Goal: Transaction & Acquisition: Purchase product/service

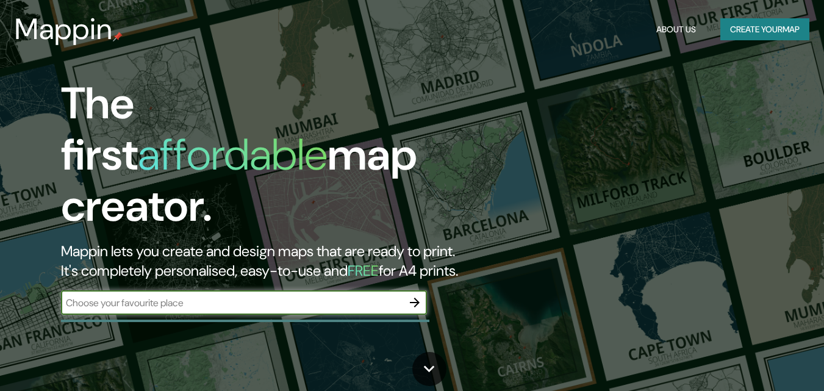
click at [250, 296] on input "text" at bounding box center [231, 303] width 341 height 14
type input "[GEOGRAPHIC_DATA][PERSON_NAME]"
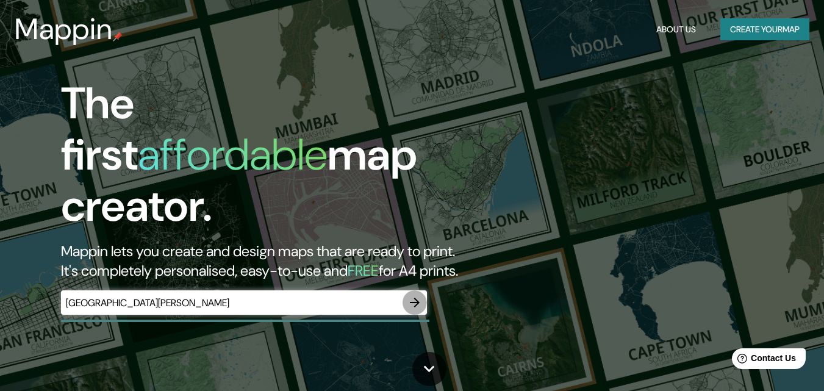
click at [419, 295] on icon "button" at bounding box center [414, 302] width 15 height 15
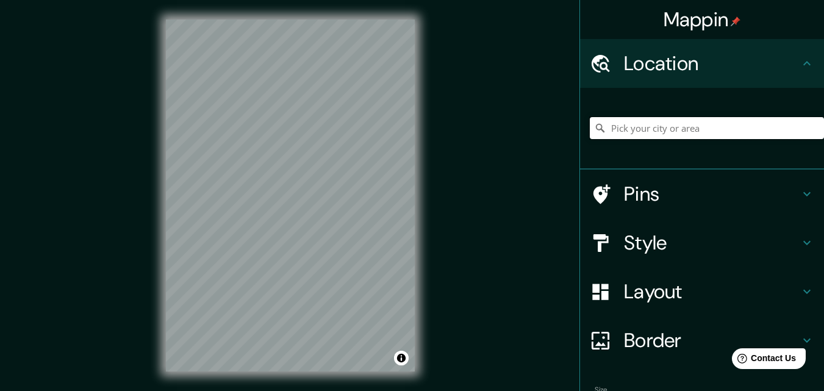
click at [653, 124] on input "Pick your city or area" at bounding box center [707, 128] width 234 height 22
drag, startPoint x: 626, startPoint y: 124, endPoint x: 495, endPoint y: 137, distance: 131.7
click at [501, 135] on div "Mappin Location [GEOGRAPHIC_DATA][PERSON_NAME], [GEOGRAPHIC_DATA], [GEOGRAPHIC_…" at bounding box center [412, 205] width 824 height 410
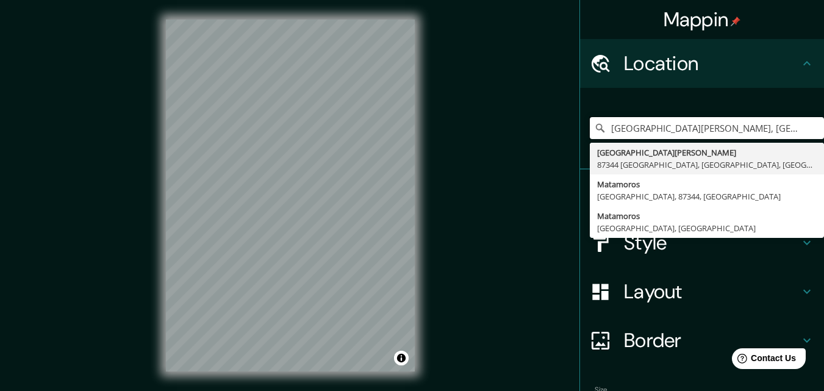
scroll to position [0, 43]
drag, startPoint x: 666, startPoint y: 127, endPoint x: 832, endPoint y: 115, distance: 166.9
click at [824, 115] on html "Mappin Location [GEOGRAPHIC_DATA][PERSON_NAME], [GEOGRAPHIC_DATA], [GEOGRAPHIC_…" at bounding box center [412, 195] width 824 height 391
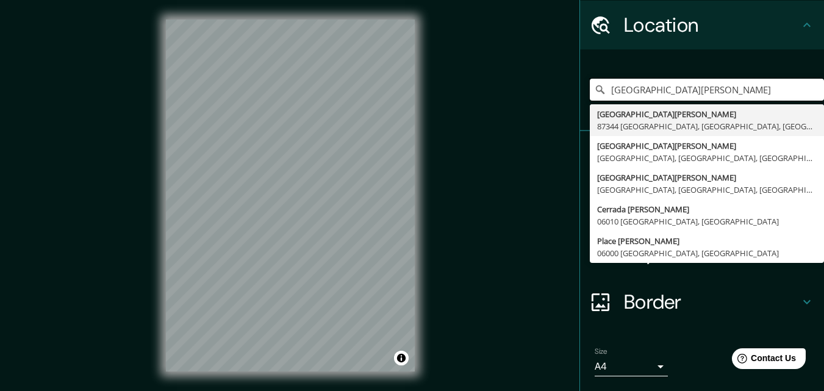
scroll to position [0, 0]
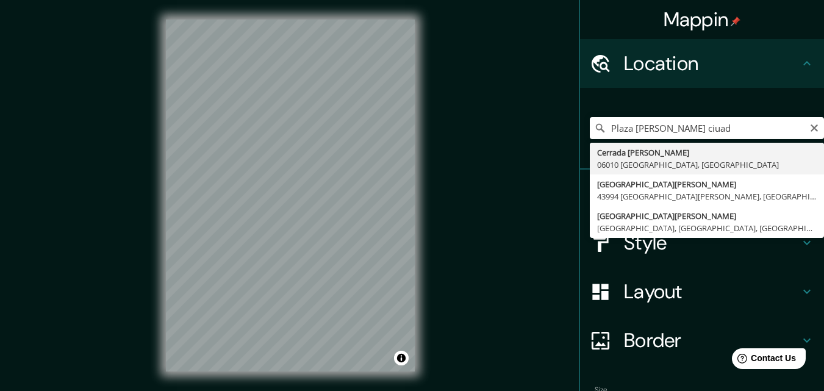
type input "Cerrada [PERSON_NAME], 06010 [GEOGRAPHIC_DATA], [GEOGRAPHIC_DATA]"
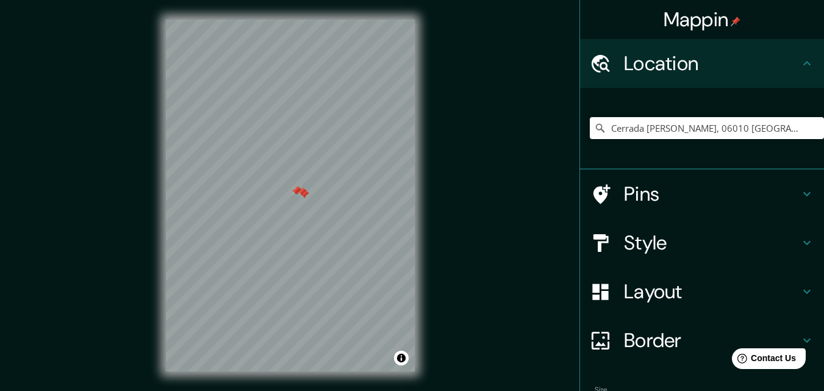
click at [296, 190] on div at bounding box center [296, 191] width 10 height 10
click at [296, 190] on div at bounding box center [297, 191] width 10 height 10
click at [301, 190] on div at bounding box center [302, 192] width 10 height 10
click at [304, 192] on div at bounding box center [304, 195] width 10 height 10
click at [682, 335] on h4 "Border" at bounding box center [712, 340] width 176 height 24
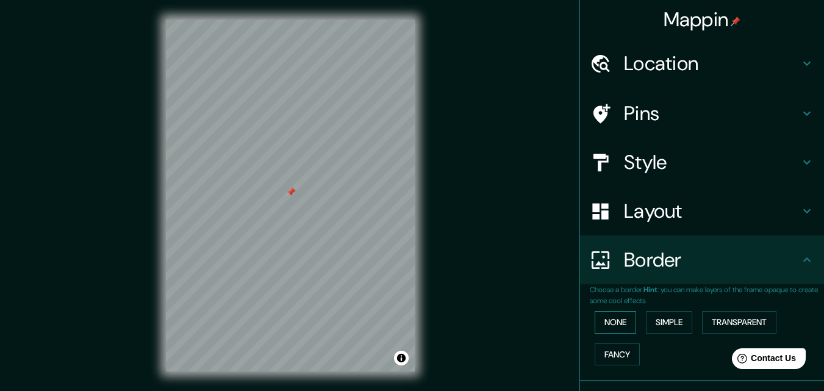
click at [617, 319] on button "None" at bounding box center [614, 322] width 41 height 23
click at [671, 320] on button "Simple" at bounding box center [669, 322] width 46 height 23
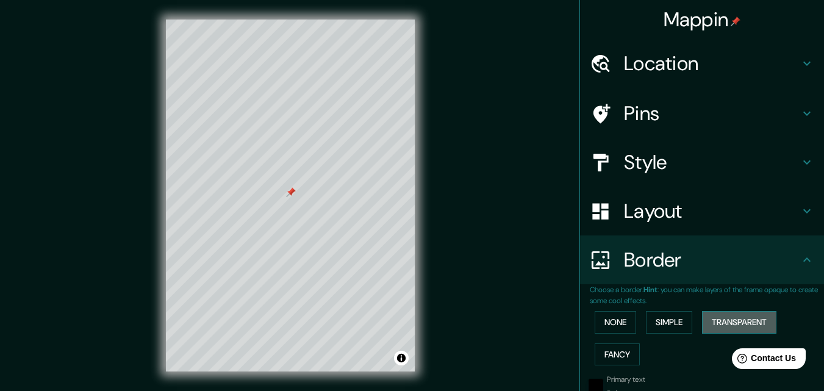
click at [727, 322] on button "Transparent" at bounding box center [739, 322] width 74 height 23
click at [617, 320] on button "None" at bounding box center [614, 322] width 41 height 23
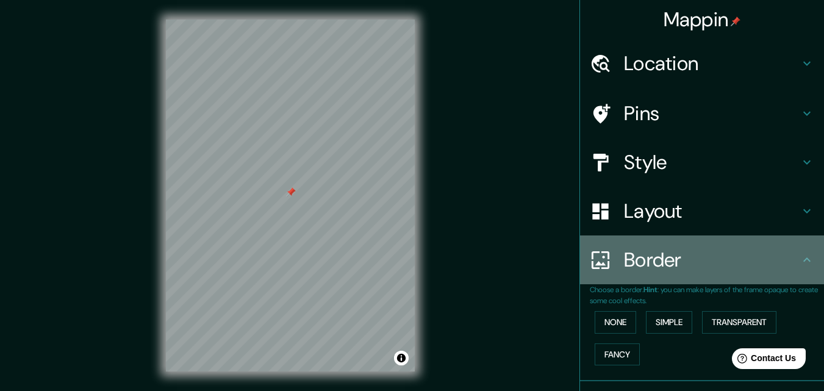
click at [624, 263] on h4 "Border" at bounding box center [712, 260] width 176 height 24
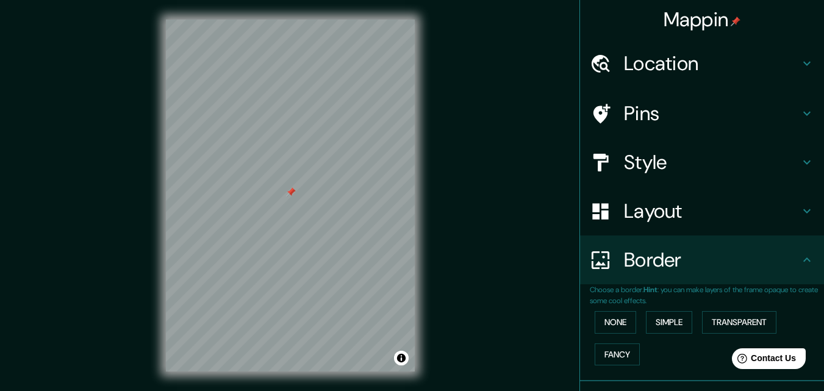
click at [628, 216] on h4 "Layout" at bounding box center [712, 211] width 176 height 24
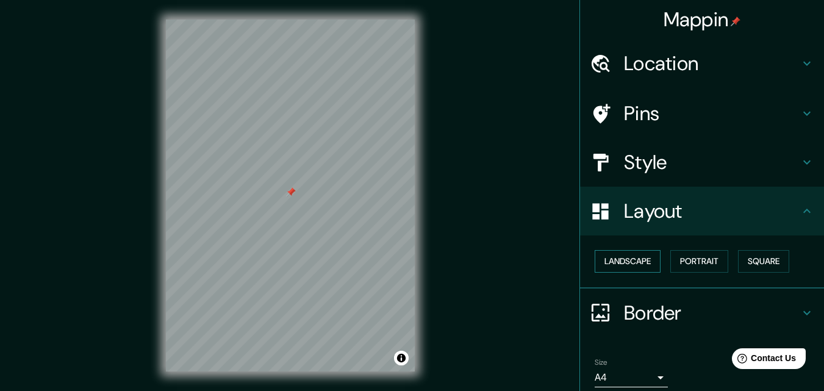
click at [630, 264] on button "Landscape" at bounding box center [627, 261] width 66 height 23
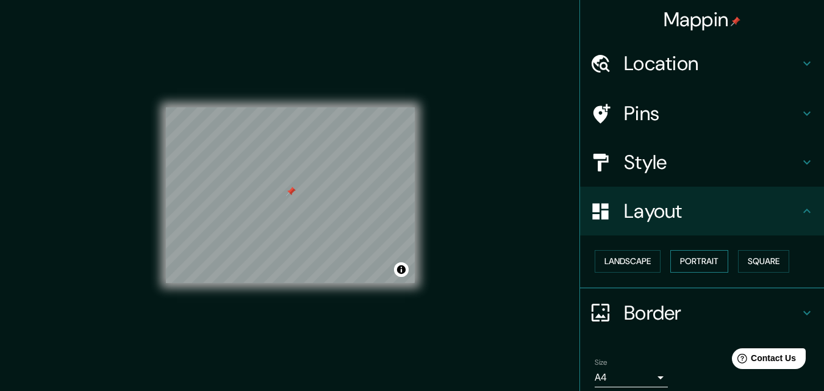
click at [687, 257] on button "Portrait" at bounding box center [699, 261] width 58 height 23
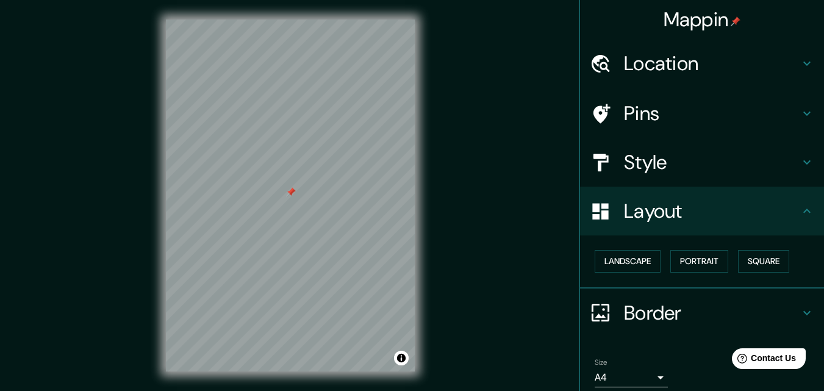
click at [730, 254] on div "Landscape [GEOGRAPHIC_DATA]" at bounding box center [707, 261] width 234 height 32
click at [751, 254] on button "Square" at bounding box center [763, 261] width 51 height 23
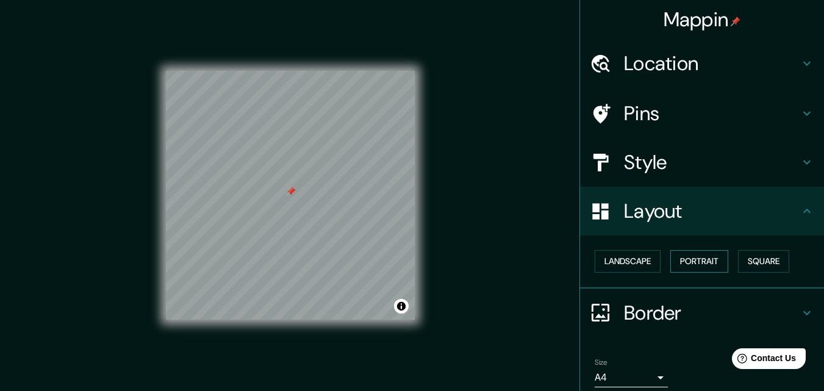
click at [703, 263] on button "Portrait" at bounding box center [699, 261] width 58 height 23
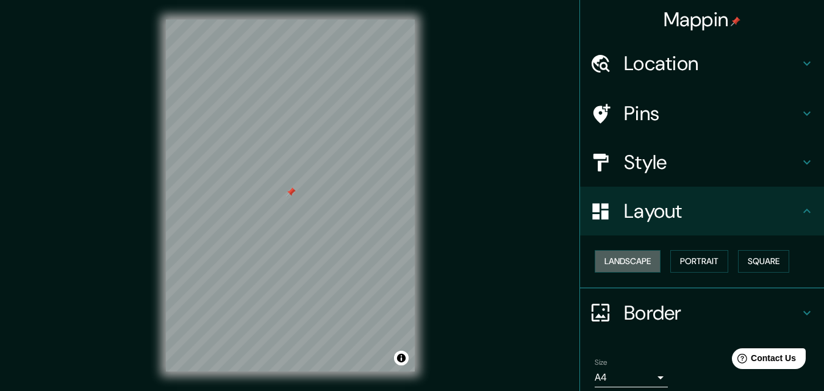
drag, startPoint x: 621, startPoint y: 262, endPoint x: 663, endPoint y: 264, distance: 42.1
click at [613, 262] on button "Landscape" at bounding box center [627, 261] width 66 height 23
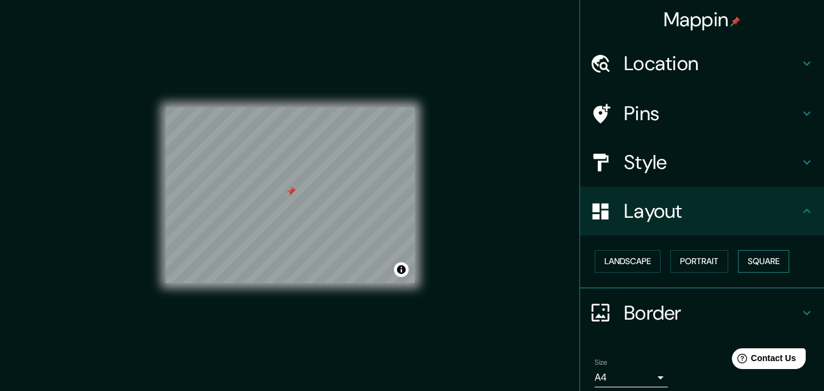
click at [758, 263] on button "Square" at bounding box center [763, 261] width 51 height 23
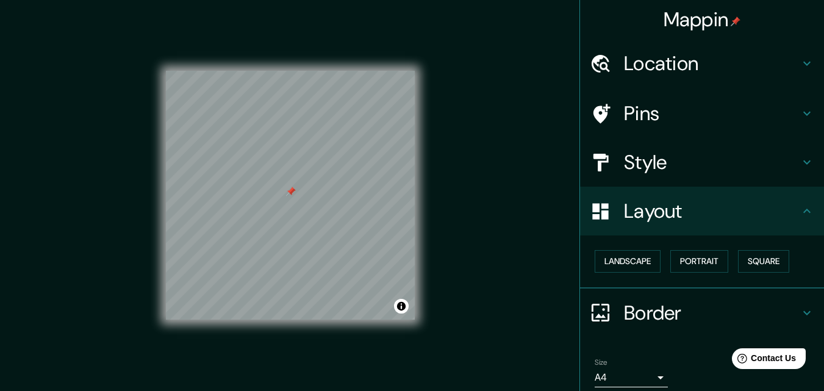
click at [655, 262] on div "Landscape [GEOGRAPHIC_DATA]" at bounding box center [707, 261] width 234 height 32
click at [237, 176] on div "© Mapbox © OpenStreetMap Improve this map" at bounding box center [290, 195] width 288 height 391
drag, startPoint x: 303, startPoint y: 198, endPoint x: 304, endPoint y: 191, distance: 6.8
click at [304, 191] on div at bounding box center [309, 188] width 10 height 10
click at [310, 188] on div at bounding box center [309, 188] width 10 height 10
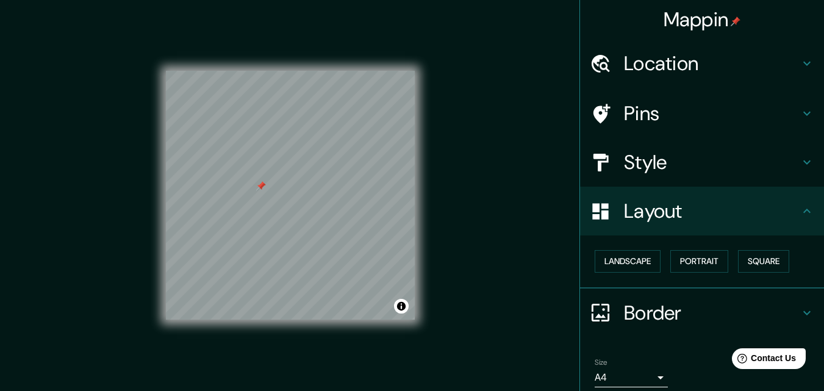
click at [260, 190] on div at bounding box center [261, 186] width 10 height 10
click at [260, 232] on div at bounding box center [262, 231] width 10 height 10
click at [268, 231] on div at bounding box center [267, 232] width 10 height 10
